Goal: Task Accomplishment & Management: Manage account settings

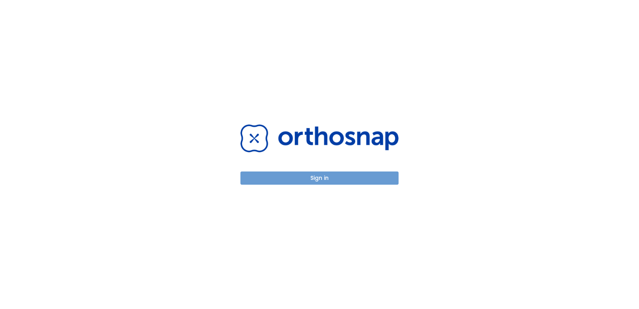
click at [313, 181] on button "Sign in" at bounding box center [319, 177] width 158 height 13
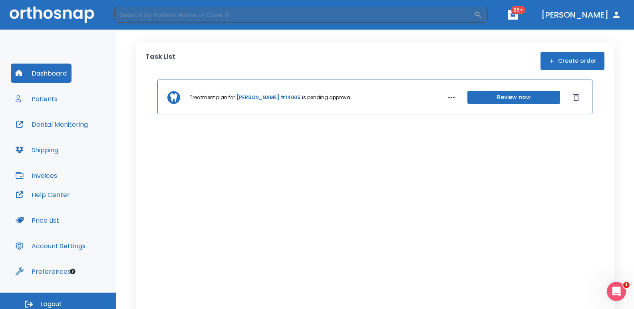
click at [54, 96] on button "Patients" at bounding box center [37, 98] width 52 height 19
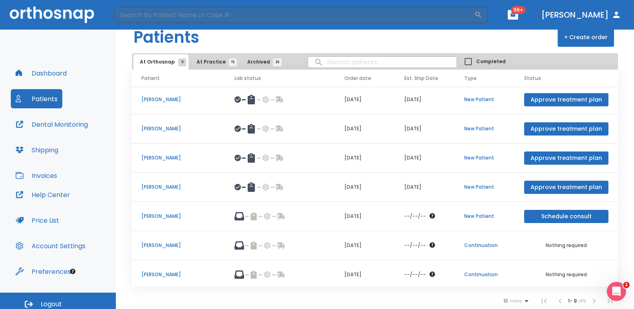
scroll to position [63, 0]
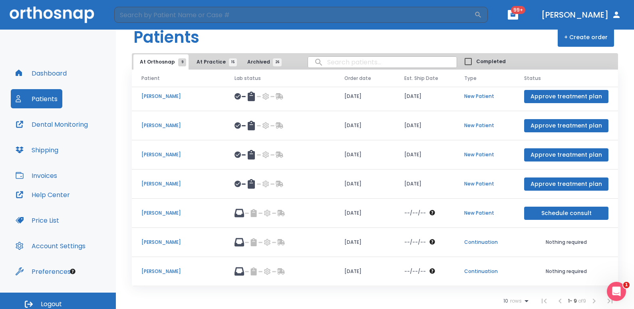
click at [209, 60] on span "At Practice 15" at bounding box center [214, 61] width 36 height 7
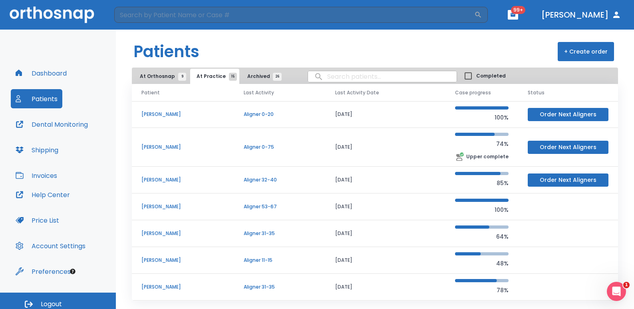
click at [157, 149] on p "Siew Ho" at bounding box center [182, 146] width 83 height 7
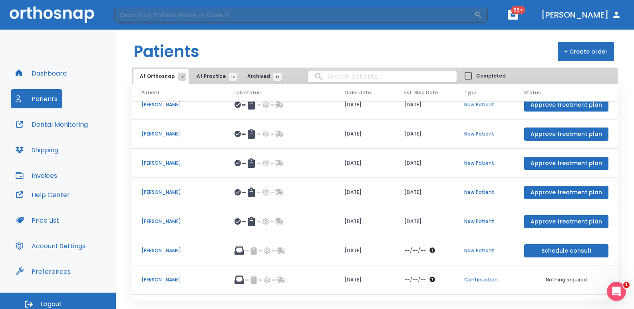
scroll to position [63, 0]
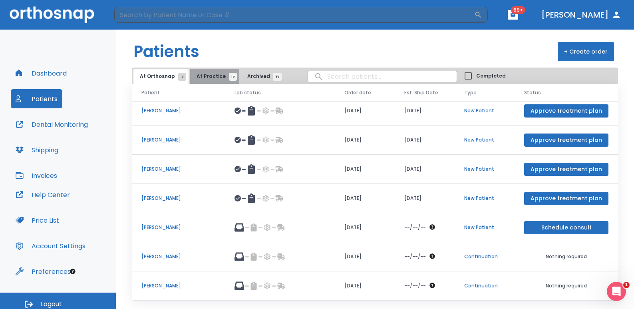
click at [212, 77] on span "At Practice 15" at bounding box center [214, 76] width 36 height 7
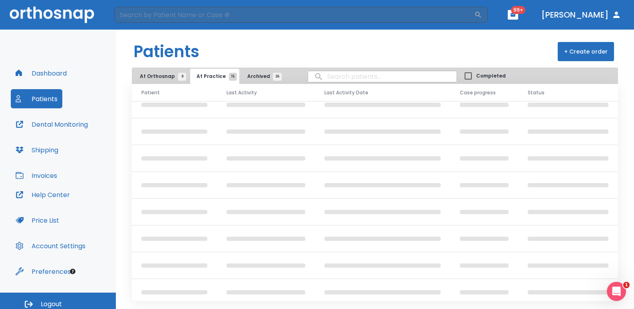
scroll to position [42, 0]
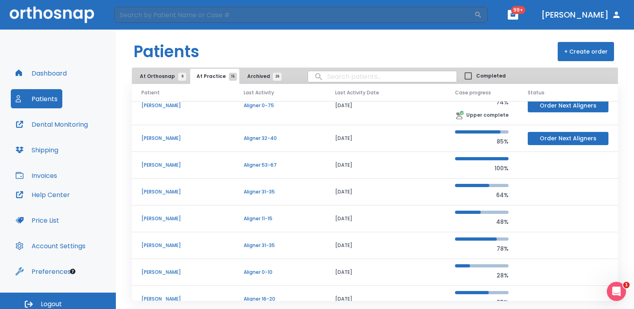
click at [170, 139] on p "Leonel Duque" at bounding box center [182, 138] width 83 height 7
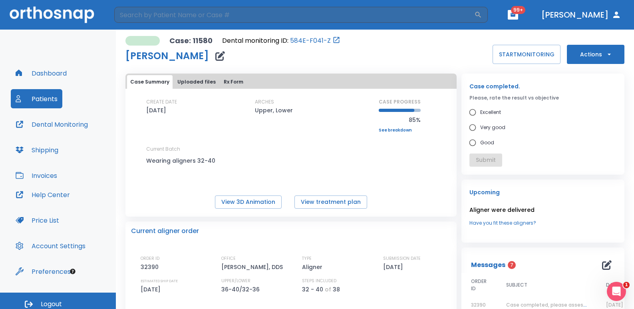
click at [34, 93] on button "Patients" at bounding box center [37, 98] width 52 height 19
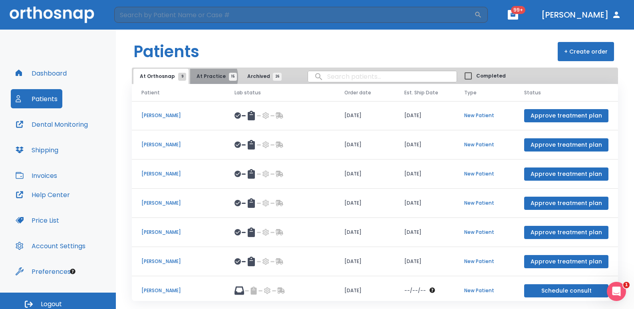
click at [205, 77] on span "At Practice 15" at bounding box center [214, 76] width 36 height 7
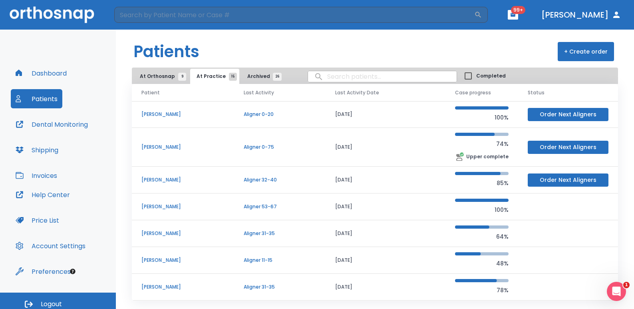
click at [167, 115] on p "Yashika Advani" at bounding box center [182, 114] width 83 height 7
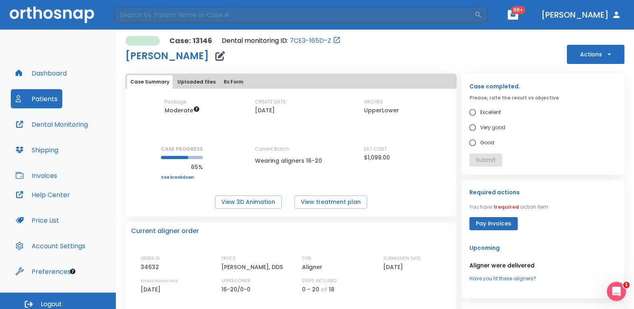
click at [56, 93] on button "Patients" at bounding box center [37, 98] width 52 height 19
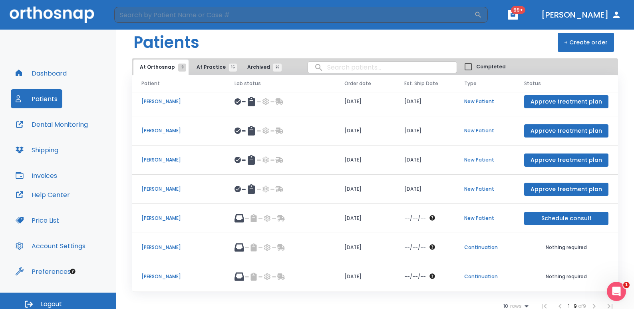
scroll to position [14, 0]
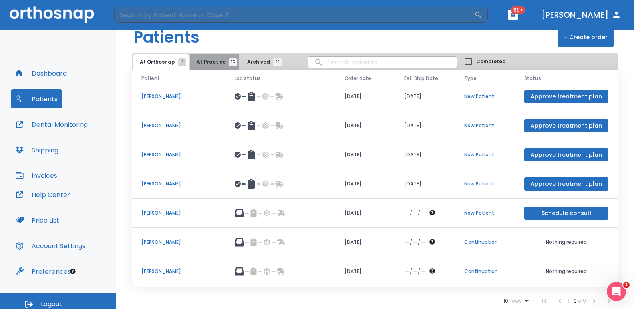
click at [221, 64] on span "At Practice 15" at bounding box center [214, 61] width 36 height 7
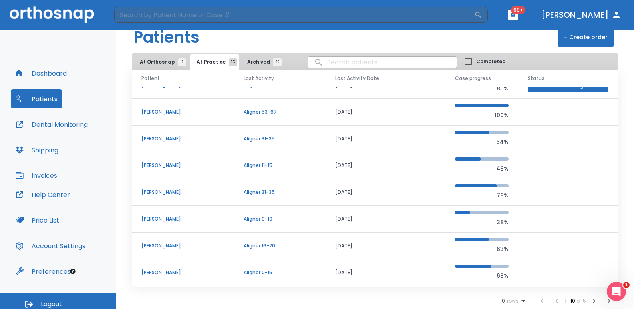
scroll to position [5, 0]
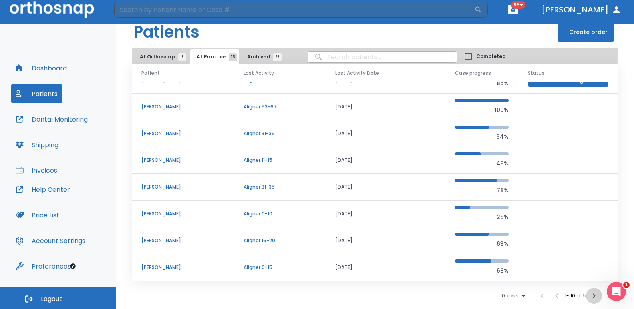
click at [589, 294] on icon "button" at bounding box center [594, 296] width 10 height 10
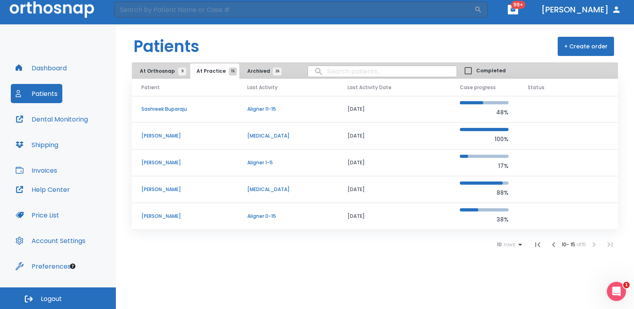
click at [552, 244] on icon "button" at bounding box center [553, 244] width 3 height 5
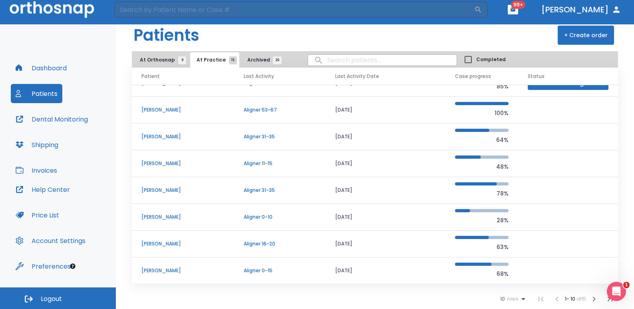
scroll to position [14, 0]
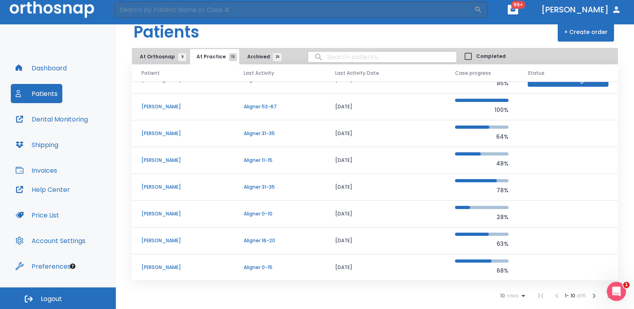
click at [589, 295] on icon "button" at bounding box center [594, 296] width 10 height 10
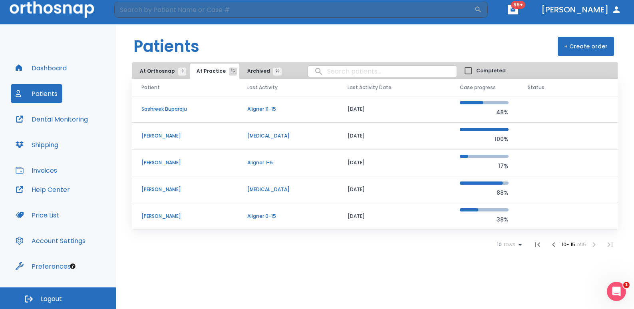
click at [177, 109] on p "Sashreek Buparaju" at bounding box center [184, 108] width 87 height 7
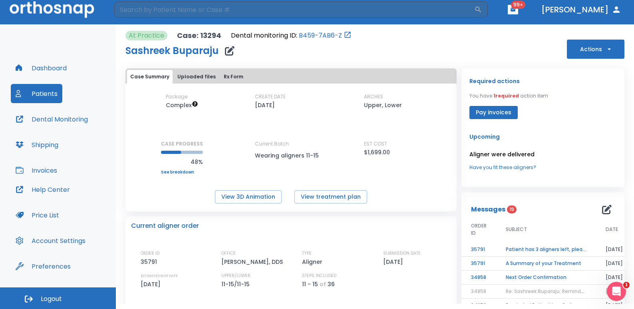
click at [35, 93] on button "Patients" at bounding box center [37, 93] width 52 height 19
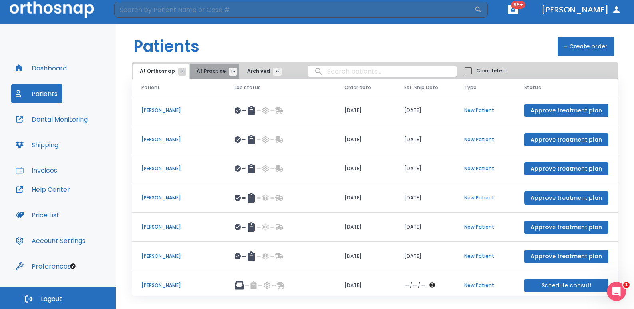
click at [220, 74] on span "At Practice 15" at bounding box center [214, 70] width 36 height 7
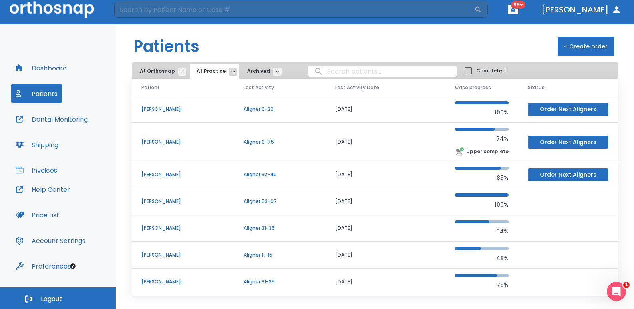
click at [168, 108] on p "Yashika Advani" at bounding box center [182, 108] width 83 height 7
